Goal: Information Seeking & Learning: Find specific page/section

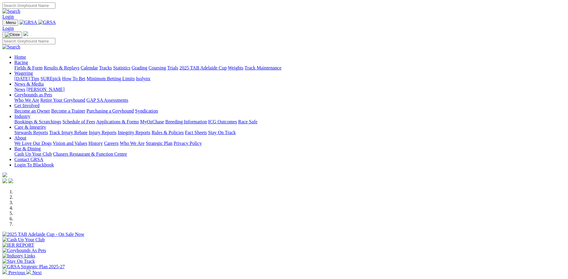
scroll to position [150, 0]
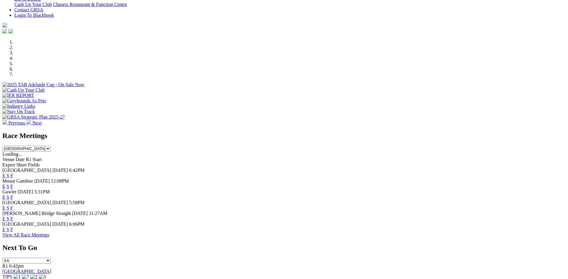
click at [13, 195] on link "F" at bounding box center [11, 197] width 3 height 5
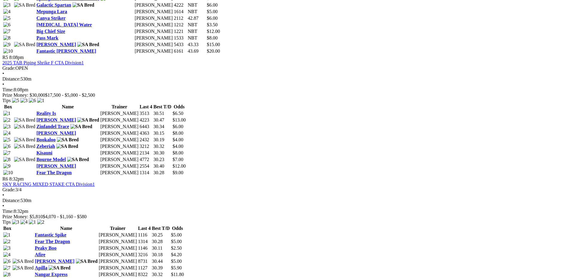
scroll to position [659, 0]
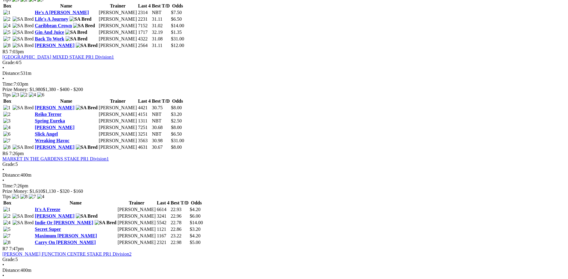
scroll to position [659, 0]
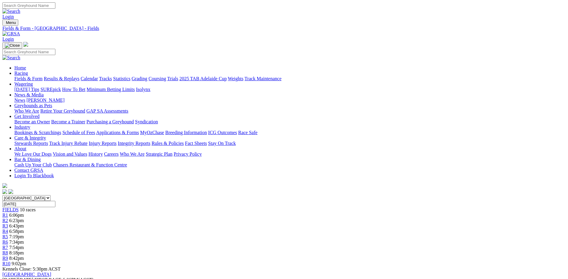
click at [150, 141] on link "Integrity Reports" at bounding box center [134, 143] width 33 height 5
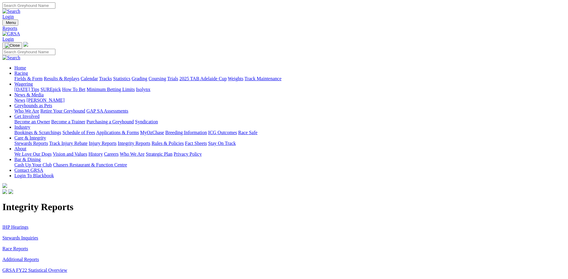
click at [28, 225] on link "IHP Hearings" at bounding box center [15, 227] width 26 height 5
